Goal: Transaction & Acquisition: Purchase product/service

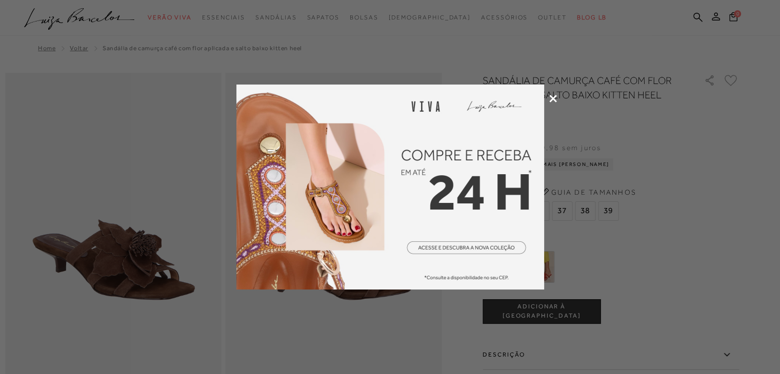
drag, startPoint x: 0, startPoint y: 0, endPoint x: 161, endPoint y: 267, distance: 311.5
click at [161, 267] on div at bounding box center [390, 187] width 780 height 374
click at [552, 96] on icon at bounding box center [553, 99] width 8 height 8
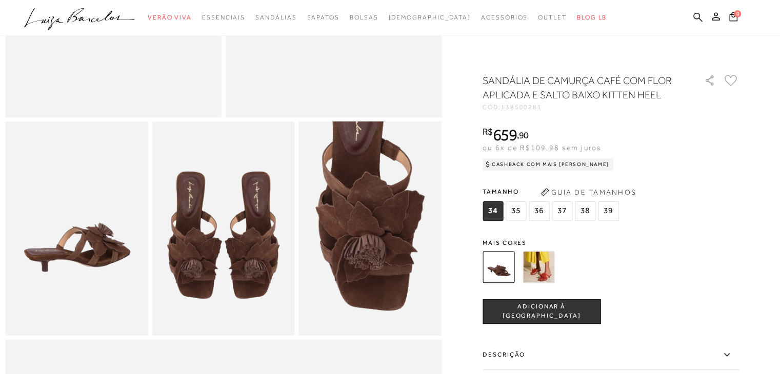
scroll to position [275, 0]
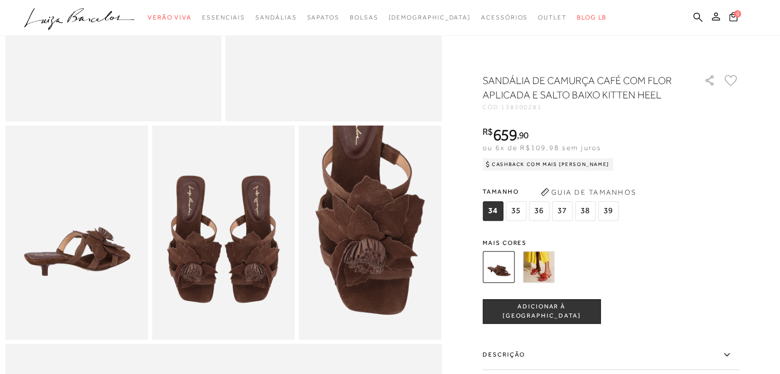
click at [512, 358] on label "Descrição" at bounding box center [610, 355] width 256 height 30
click at [0, 0] on input "Descrição" at bounding box center [0, 0] width 0 height 0
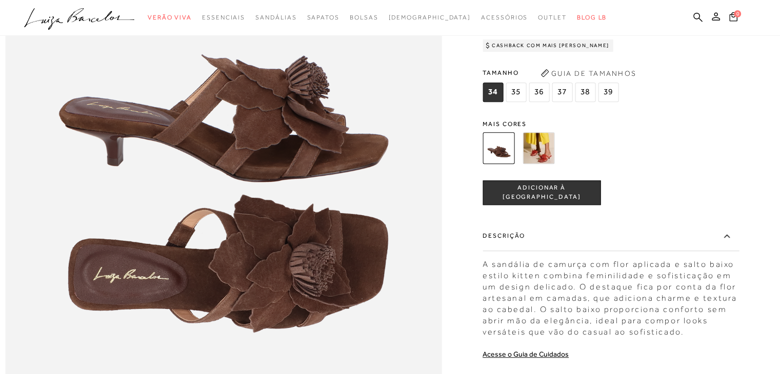
scroll to position [773, 0]
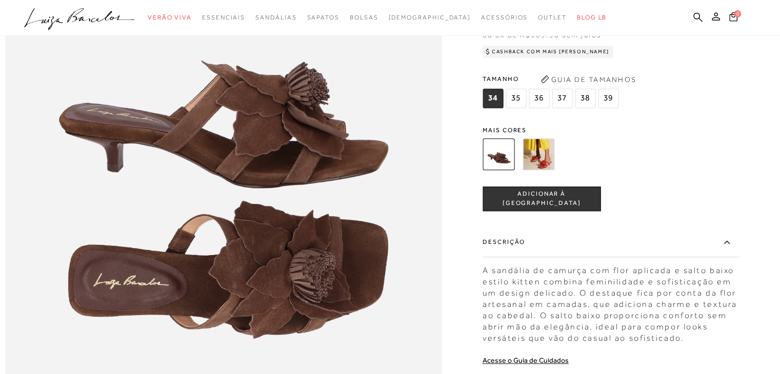
click at [566, 108] on span "37" at bounding box center [562, 98] width 21 height 19
click at [435, 14] on span "[DEMOGRAPHIC_DATA]" at bounding box center [429, 17] width 83 height 7
